Goal: Task Accomplishment & Management: Complete application form

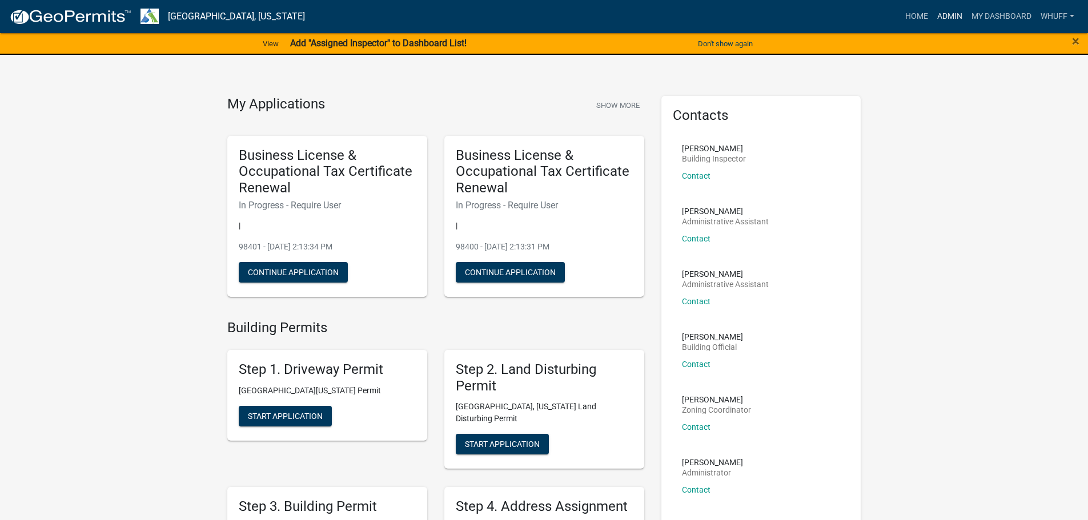
click at [954, 11] on link "Admin" at bounding box center [949, 17] width 34 height 22
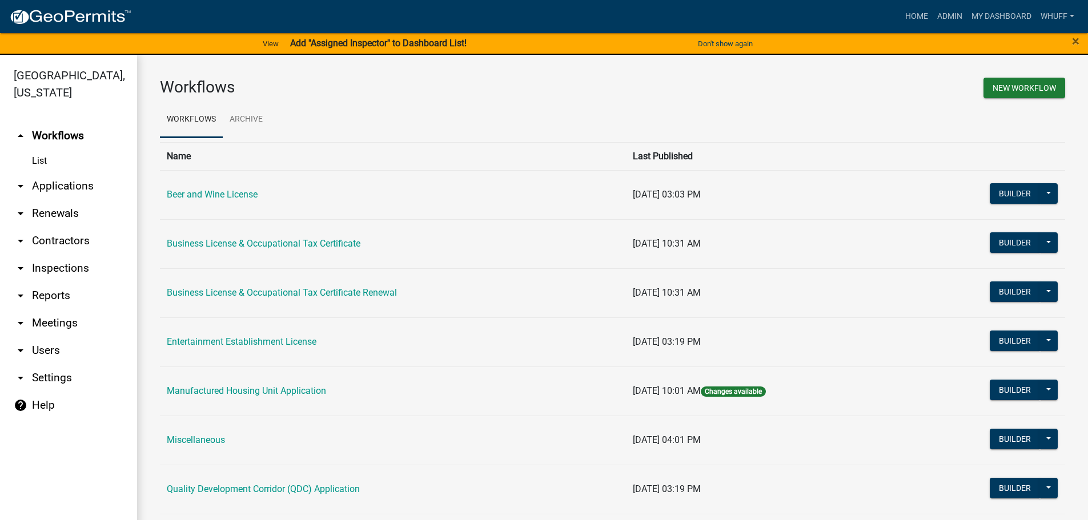
click at [55, 172] on link "arrow_drop_down Applications" at bounding box center [68, 185] width 137 height 27
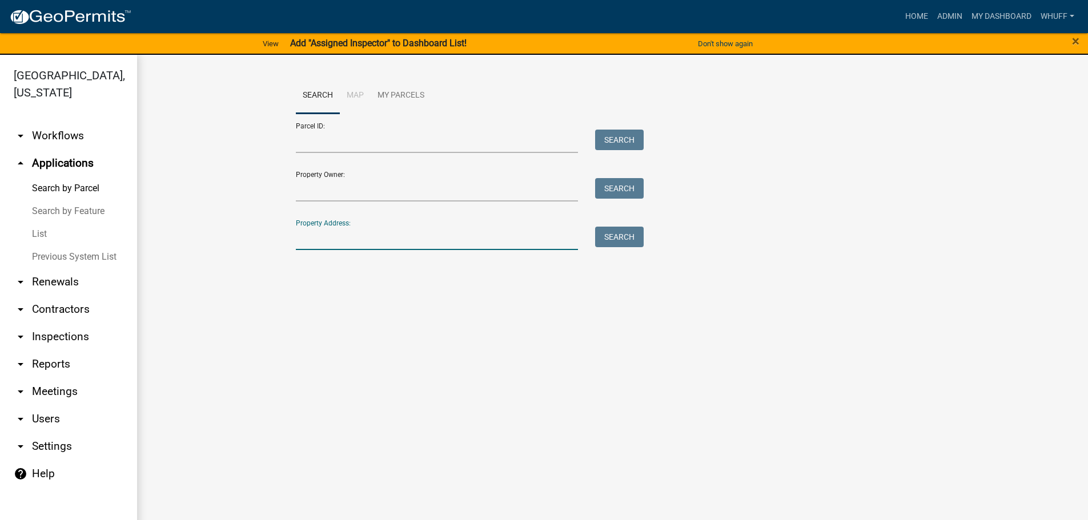
click at [395, 244] on input "Property Address:" at bounding box center [437, 238] width 283 height 23
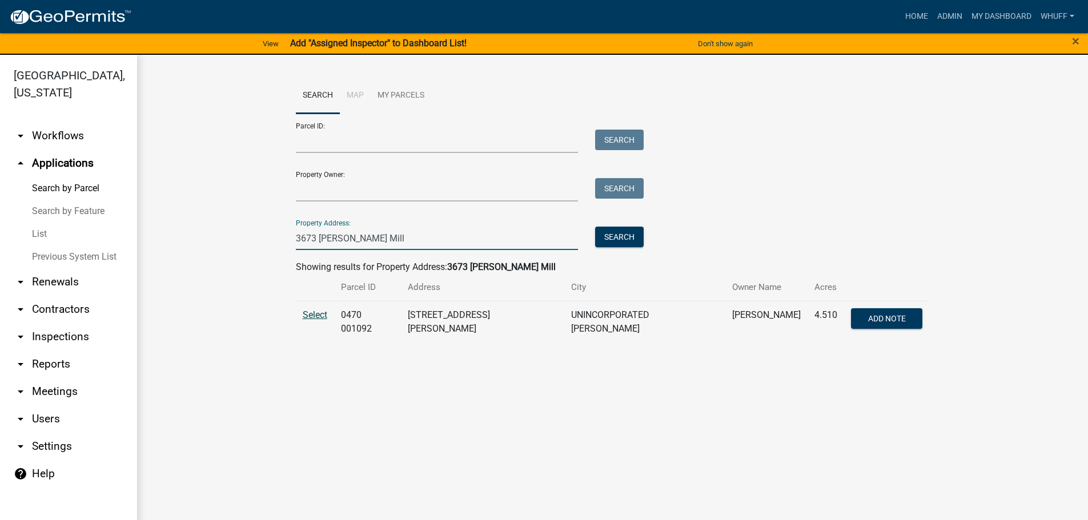
type input "3673 [PERSON_NAME] Mill"
drag, startPoint x: 320, startPoint y: 312, endPoint x: 308, endPoint y: 304, distance: 14.6
click at [320, 312] on span "Select" at bounding box center [315, 314] width 25 height 11
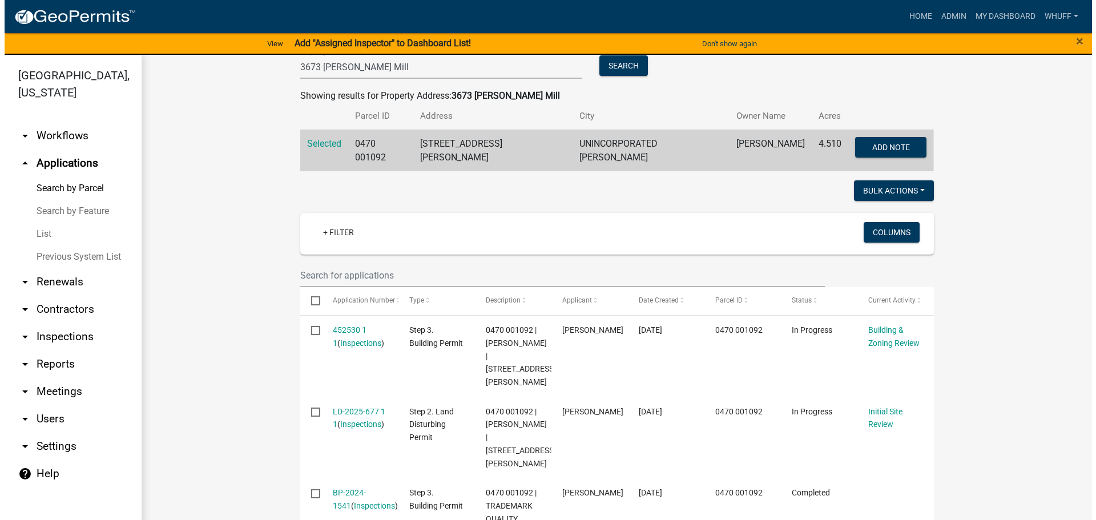
scroll to position [228, 0]
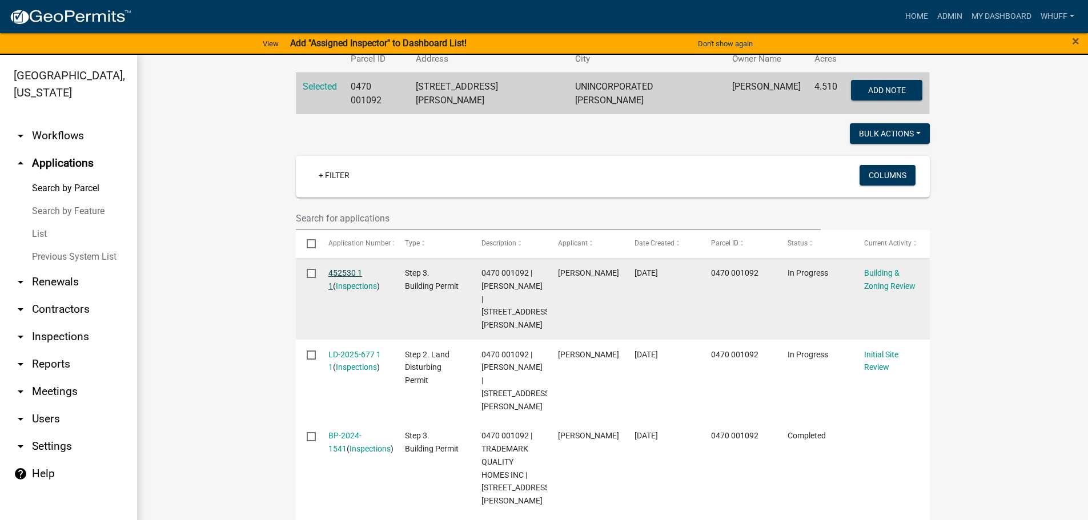
click at [351, 272] on link "452530 1 1" at bounding box center [345, 279] width 34 height 22
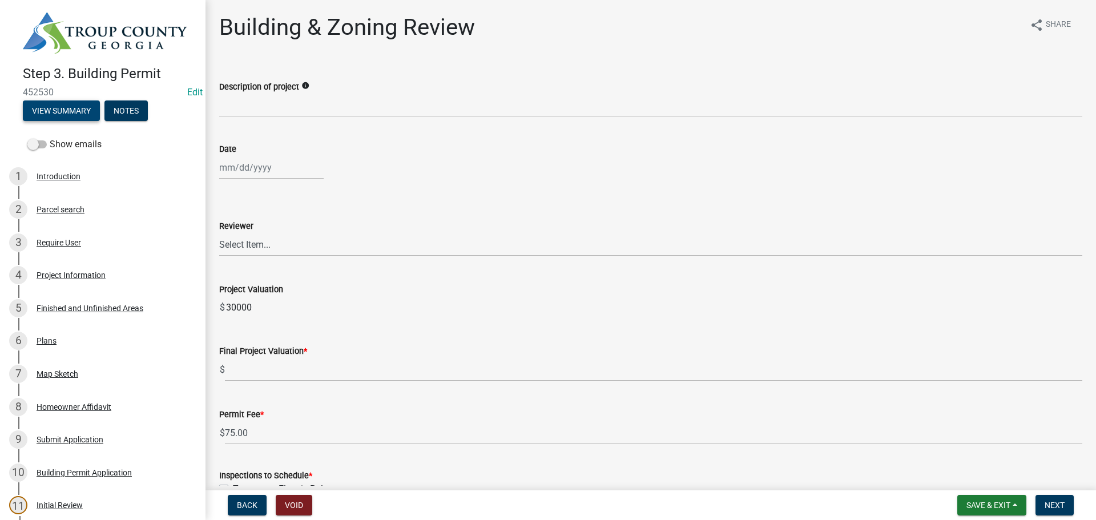
click at [68, 110] on button "View Summary" at bounding box center [61, 110] width 77 height 21
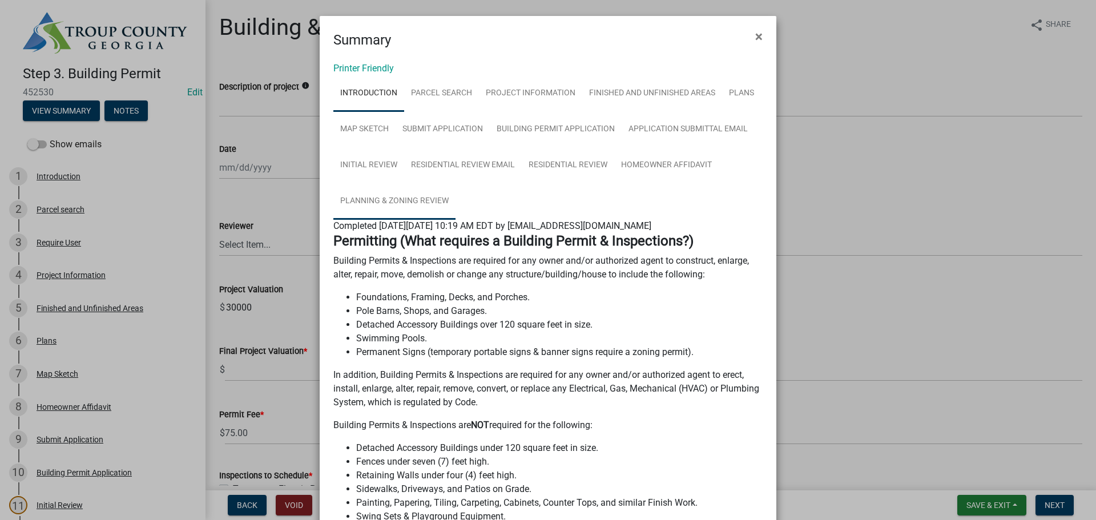
click at [404, 197] on link "Planning & Zoning Review" at bounding box center [394, 201] width 122 height 37
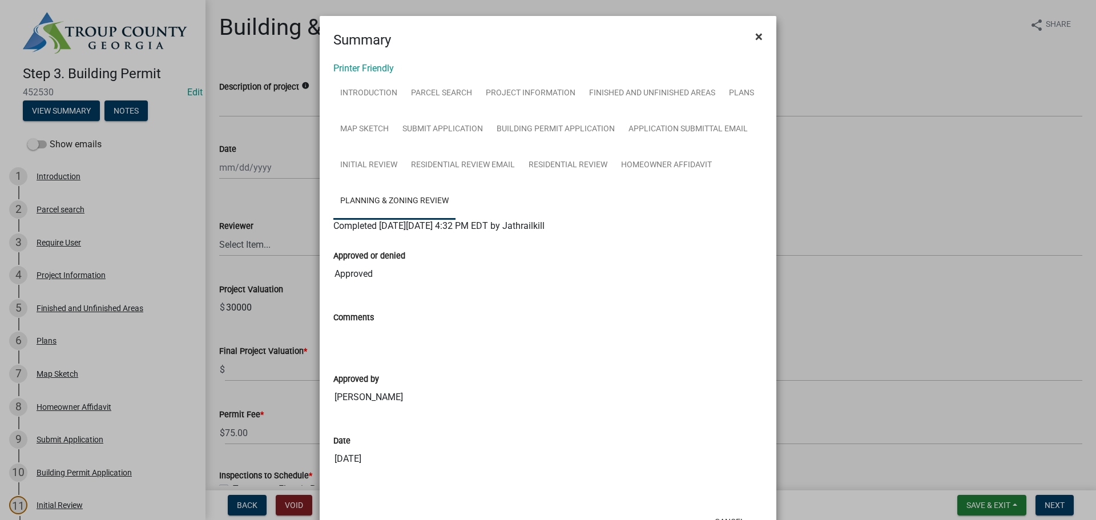
click at [755, 38] on span "×" at bounding box center [758, 37] width 7 height 16
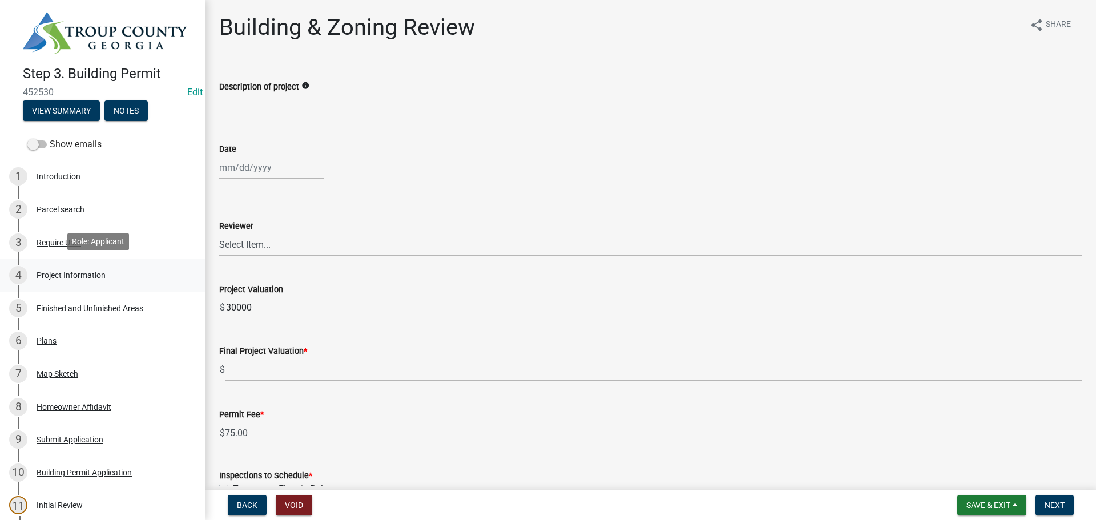
click at [85, 273] on div "Project Information" at bounding box center [71, 275] width 69 height 8
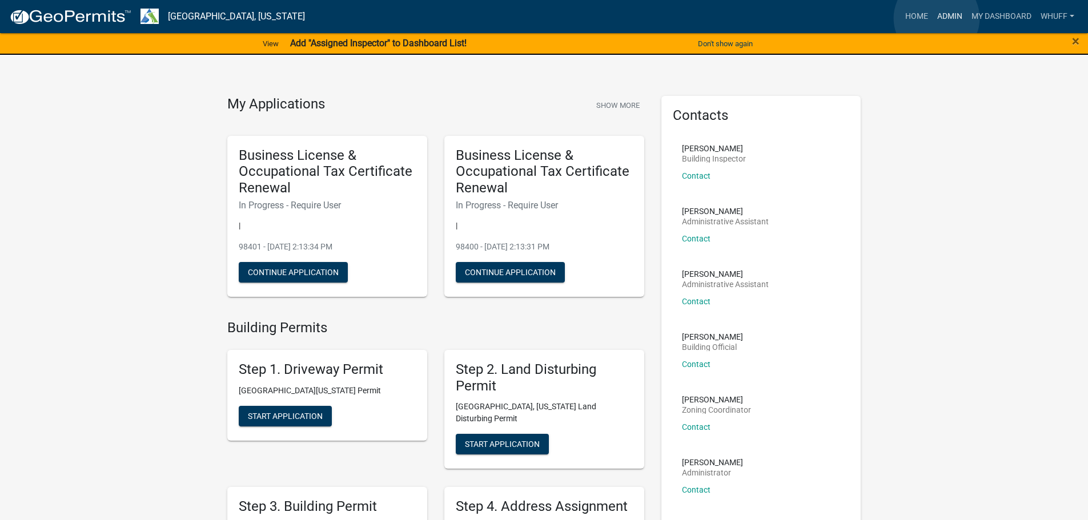
click at [936, 18] on link "Admin" at bounding box center [949, 17] width 34 height 22
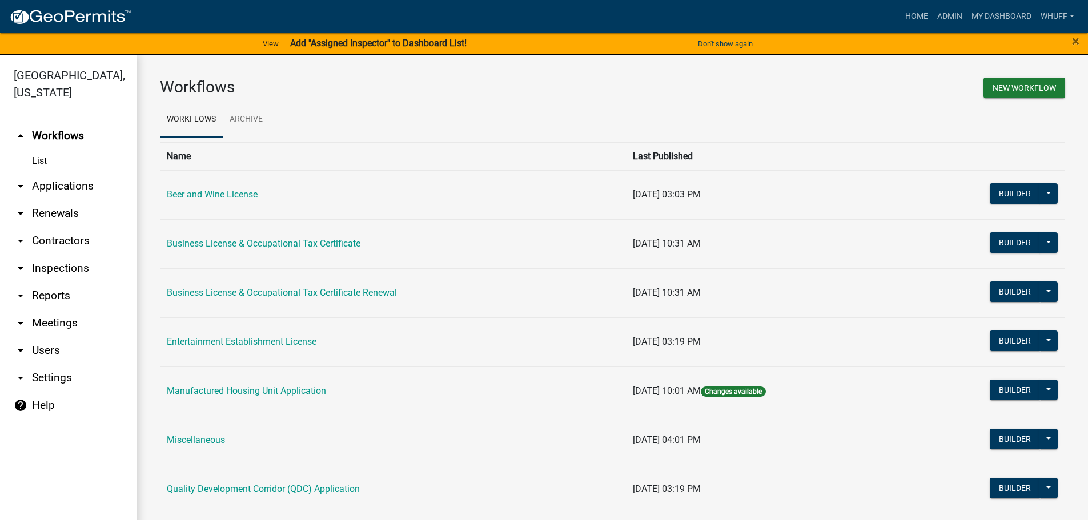
click at [84, 172] on link "arrow_drop_down Applications" at bounding box center [68, 185] width 137 height 27
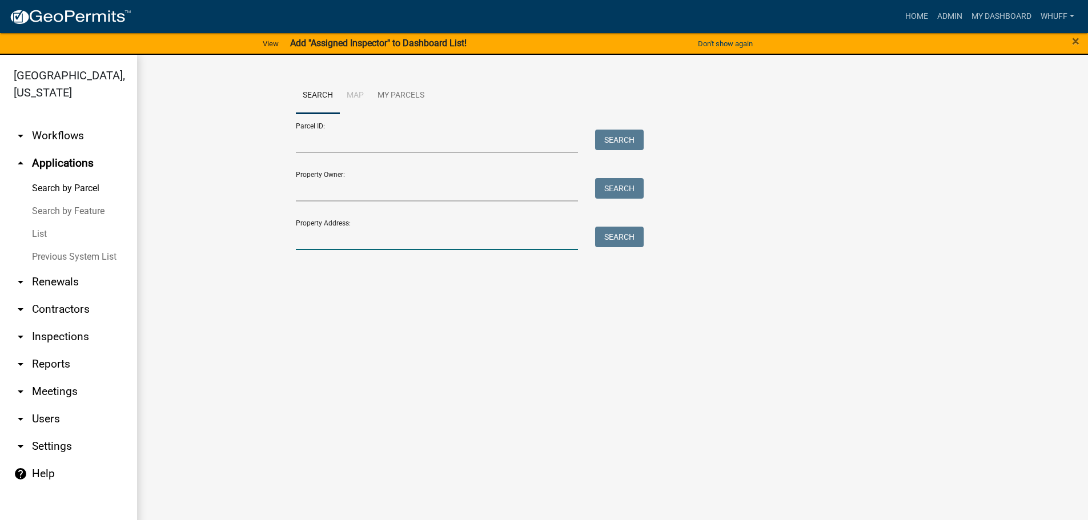
click at [347, 244] on input "Property Address:" at bounding box center [437, 238] width 283 height 23
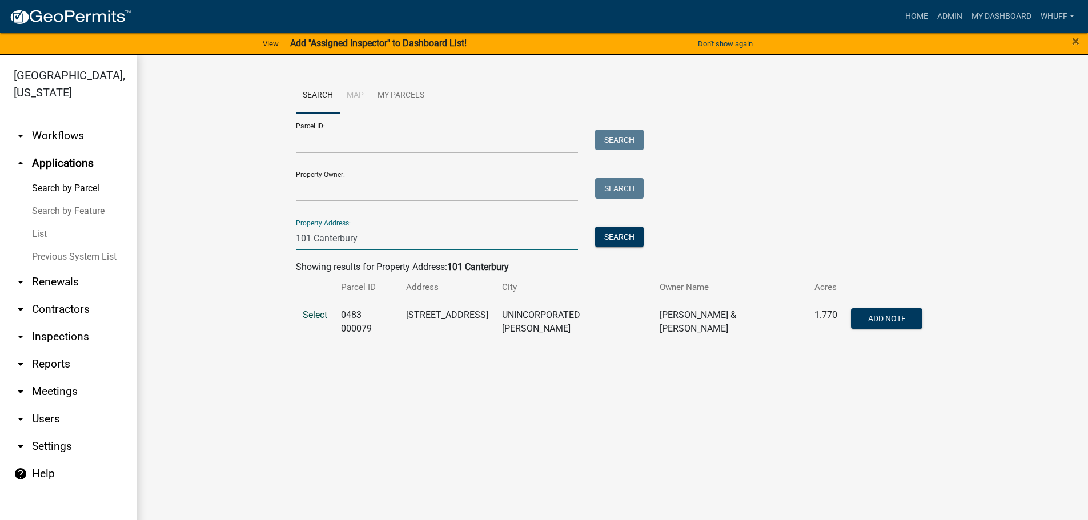
type input "101 Canterbury"
click at [313, 316] on span "Select" at bounding box center [315, 314] width 25 height 11
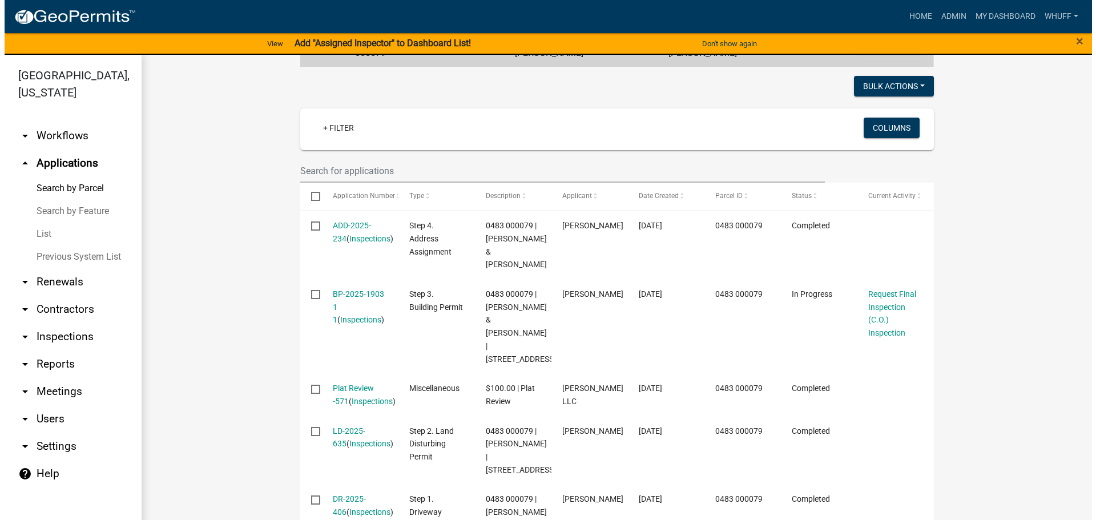
scroll to position [285, 0]
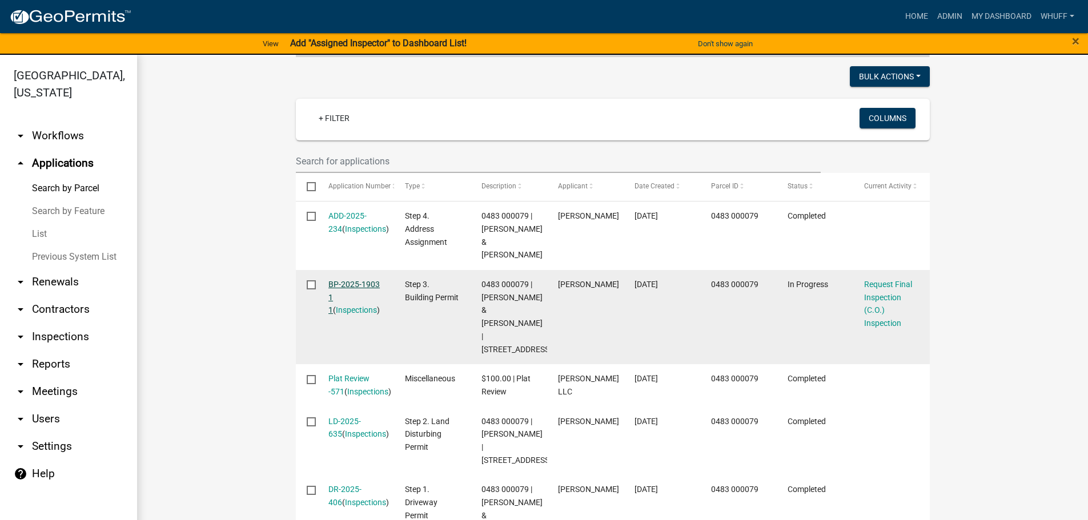
click at [349, 281] on link "BP-2025-1903 1 1" at bounding box center [353, 297] width 51 height 35
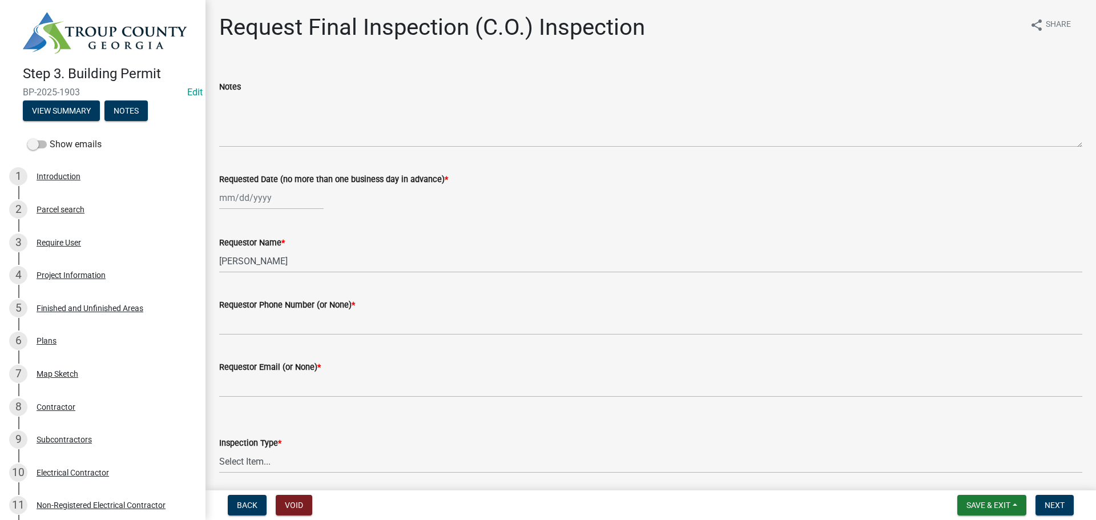
click at [249, 202] on div at bounding box center [271, 197] width 104 height 23
select select "8"
select select "2025"
drag, startPoint x: 304, startPoint y: 295, endPoint x: 321, endPoint y: 267, distance: 32.8
click at [303, 295] on div "15" at bounding box center [304, 295] width 18 height 18
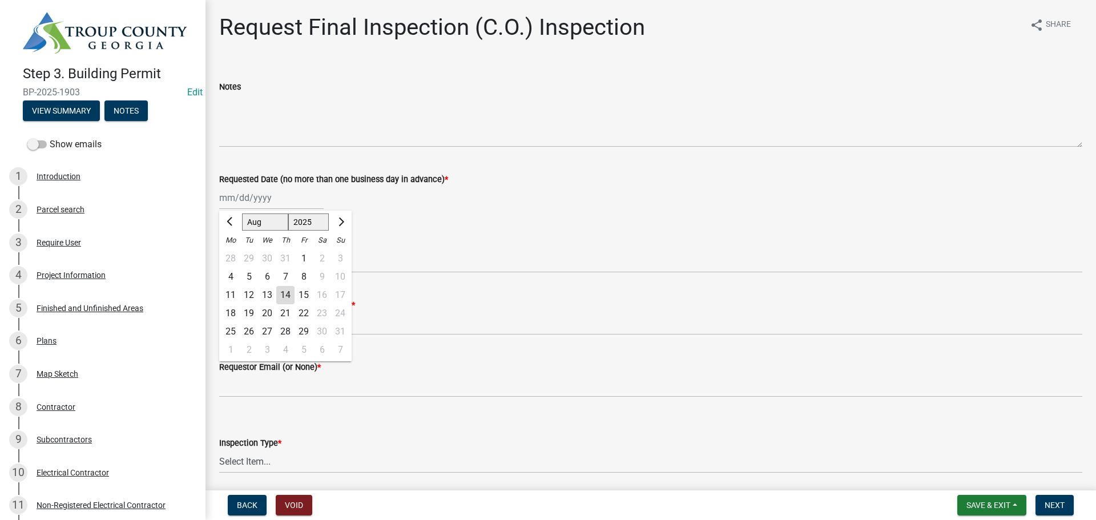
type input "08/15/2025"
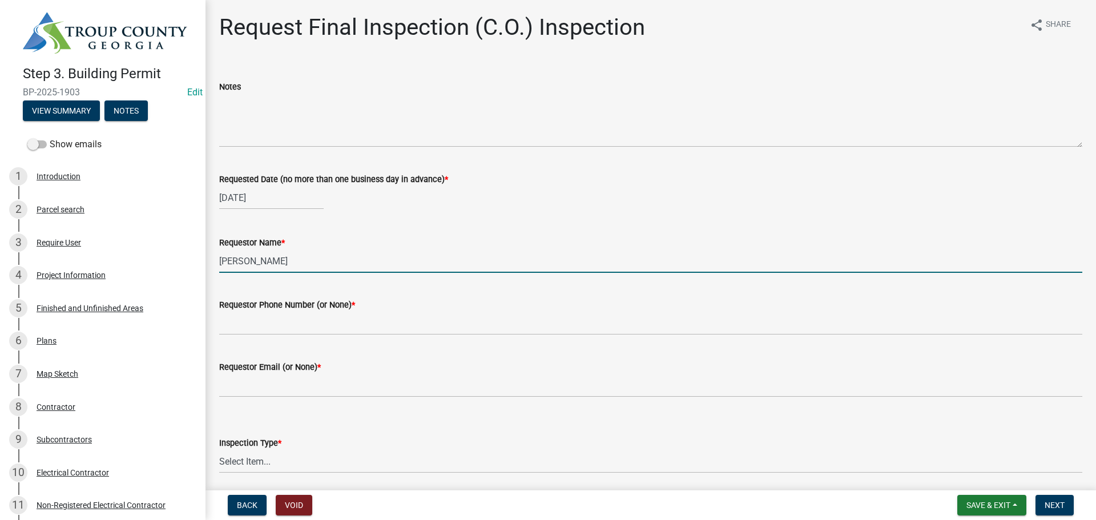
click at [312, 263] on input "Dara Hester" at bounding box center [650, 260] width 863 height 23
drag, startPoint x: 312, startPoint y: 263, endPoint x: 0, endPoint y: 229, distance: 314.2
click at [0, 229] on div "Step 3. Building Permit BP-2025-1903 Edit View Summary Notes Show emails 1 Intr…" at bounding box center [548, 260] width 1096 height 520
type input "Matthew w/ BC Stone"
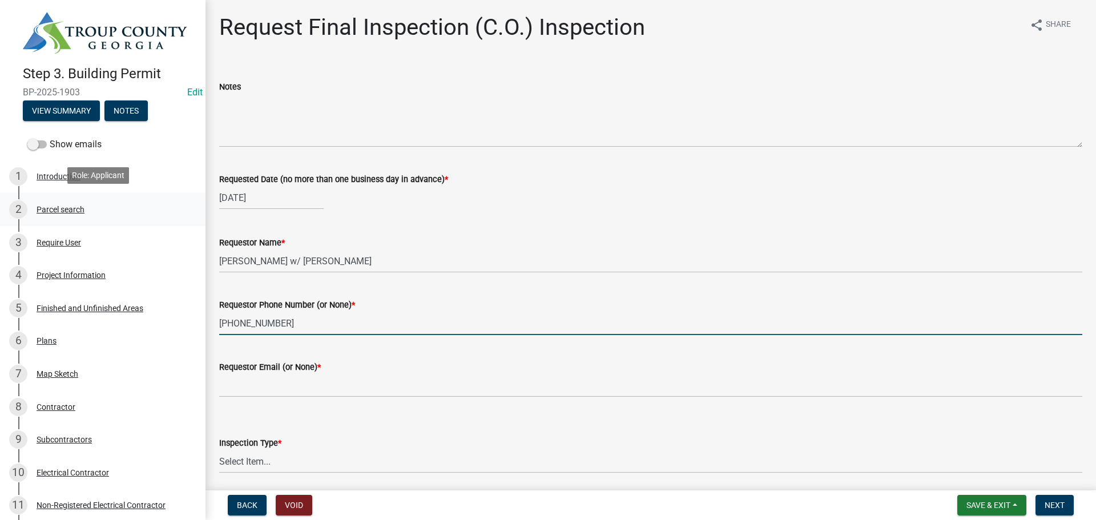
type input "334-748-0055"
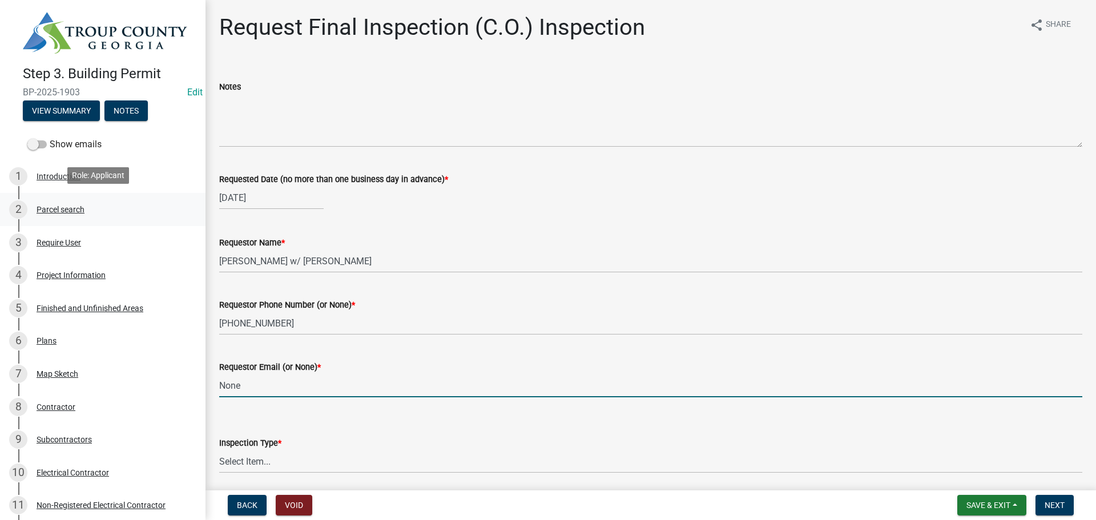
type input "None"
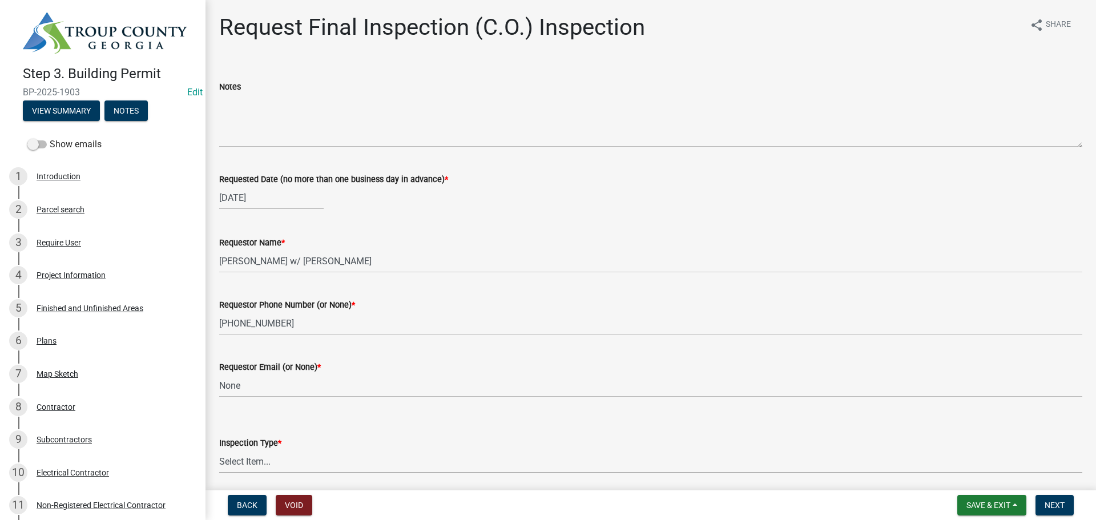
scroll to position [42, 0]
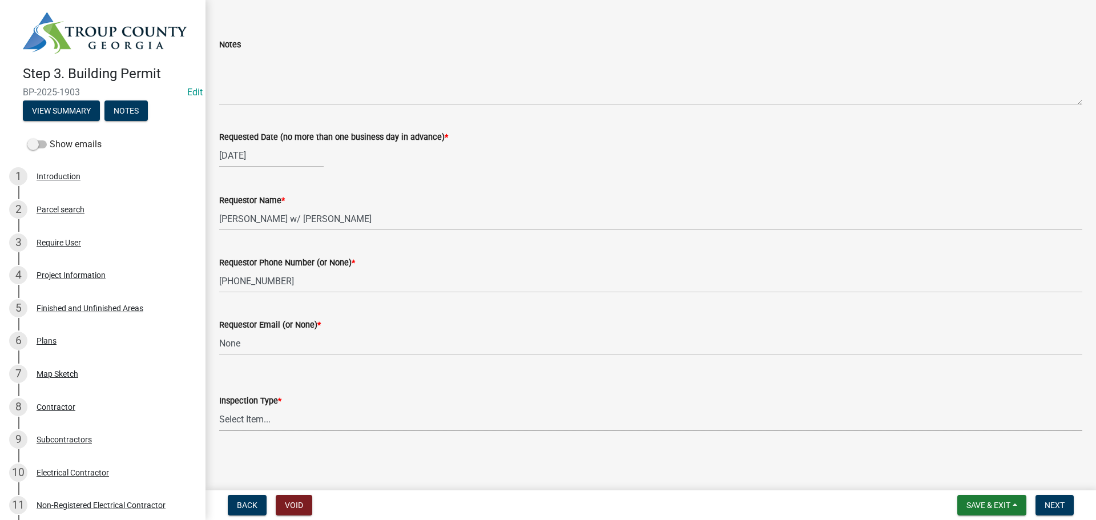
click at [264, 422] on select "Select Item... Final Inspection (C.O.)" at bounding box center [650, 419] width 863 height 23
click at [219, 408] on select "Select Item... Final Inspection (C.O.)" at bounding box center [650, 419] width 863 height 23
select select "6c928486-1faa-4d04-9598-905eebfdff84"
click at [499, 397] on div "Inspection Type *" at bounding box center [650, 401] width 863 height 14
click at [746, 388] on form "Inspection Type * Select Item... Final Inspection (C.O.)" at bounding box center [650, 405] width 863 height 51
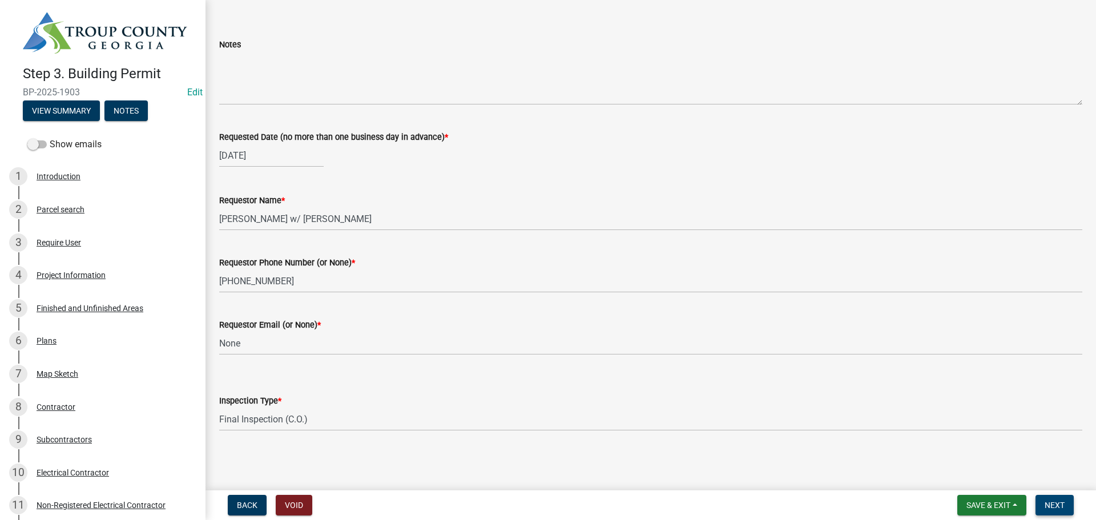
click at [1050, 501] on span "Next" at bounding box center [1055, 505] width 20 height 9
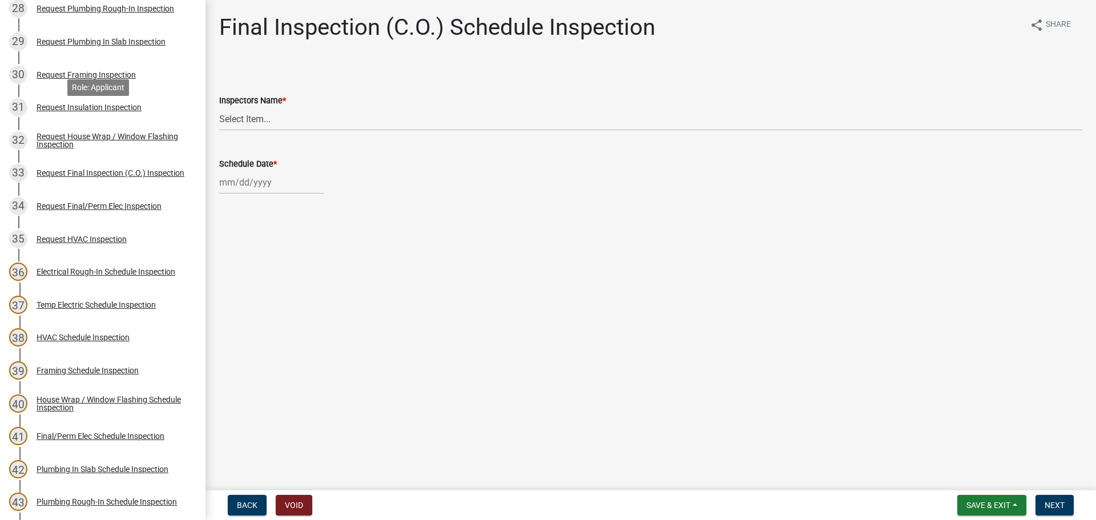
scroll to position [1085, 0]
